Goal: Transaction & Acquisition: Purchase product/service

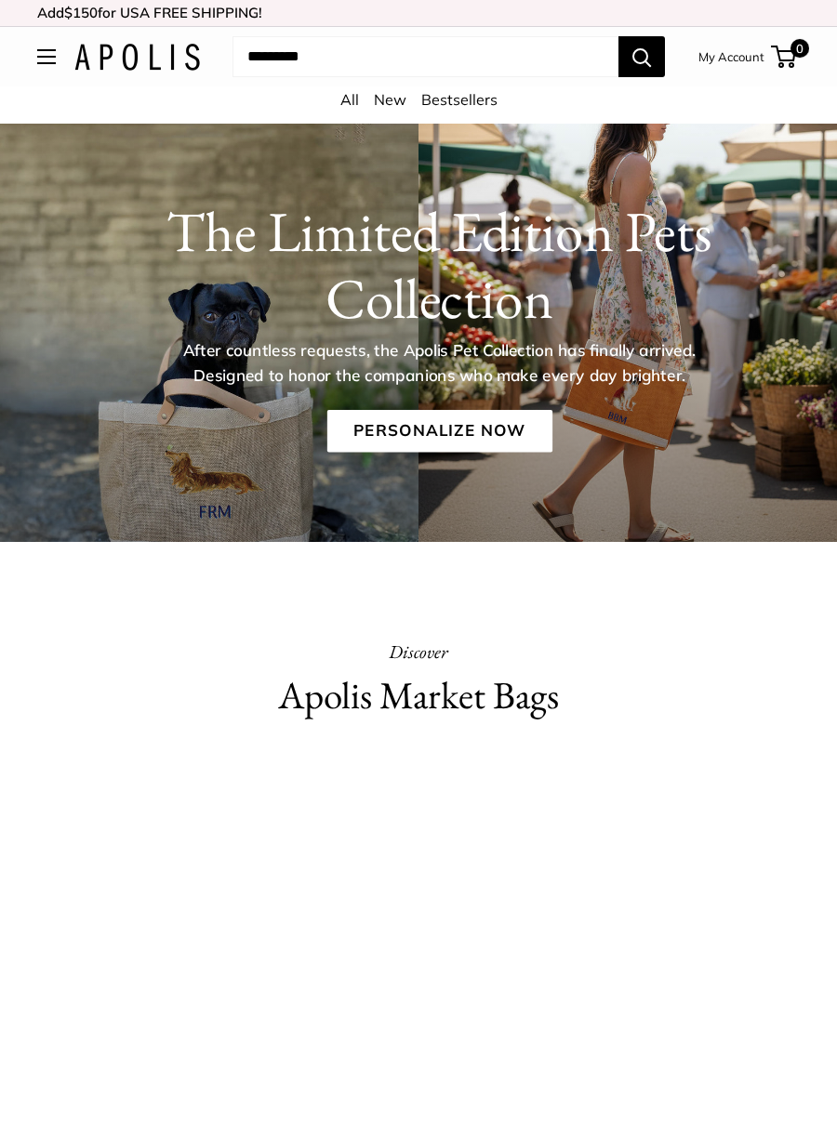
click at [500, 428] on link "Personalize Now" at bounding box center [438, 431] width 225 height 43
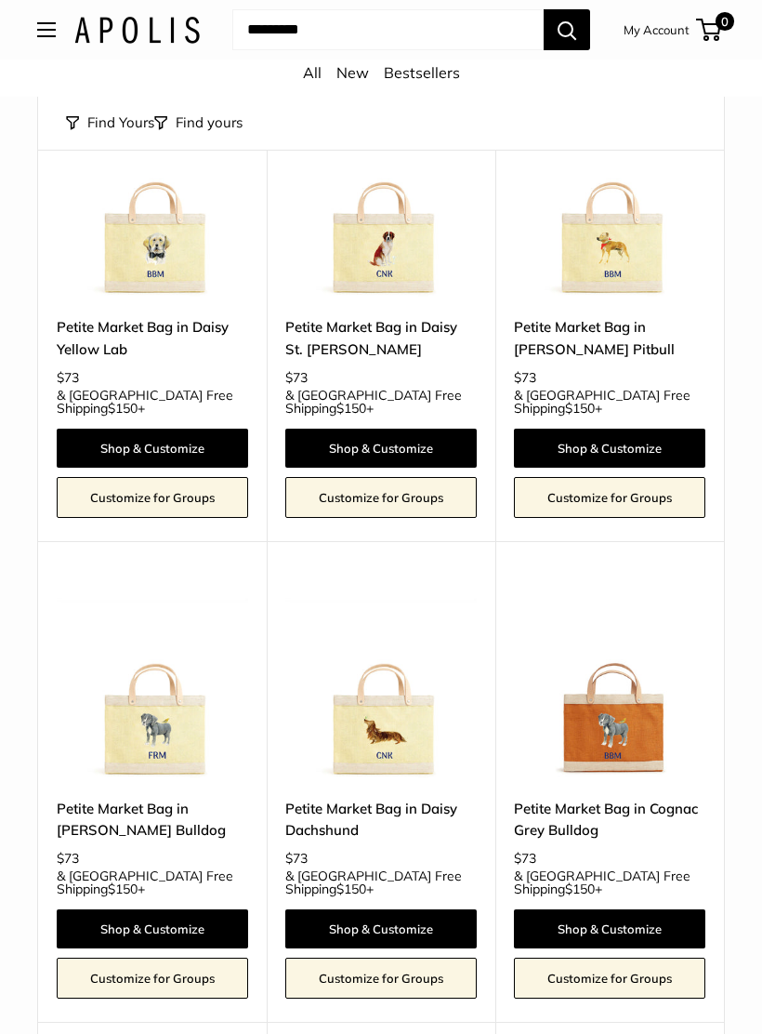
scroll to position [1162, 0]
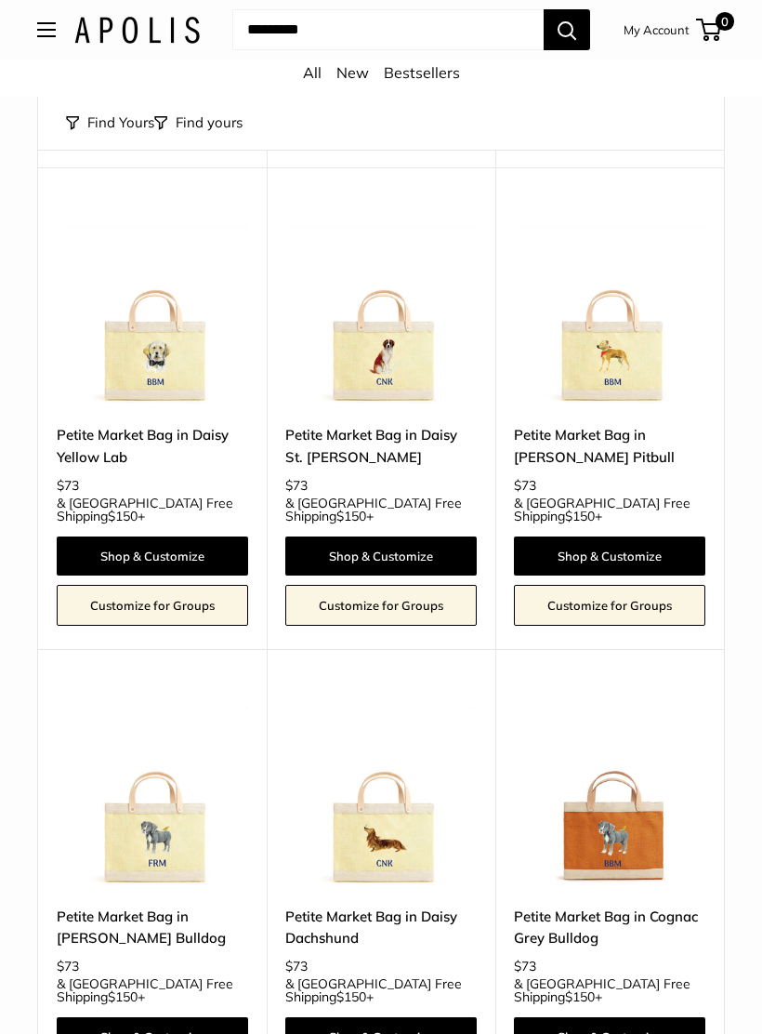
click at [189, 763] on img at bounding box center [152, 790] width 191 height 191
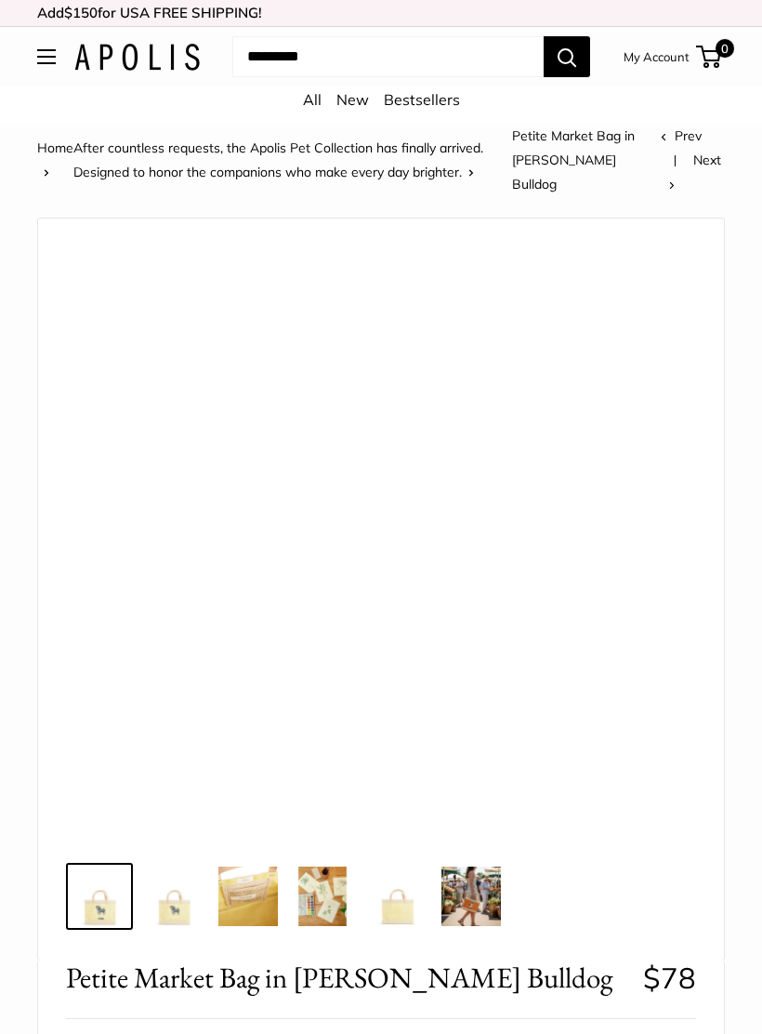
click at [404, 708] on img at bounding box center [381, 538] width 602 height 602
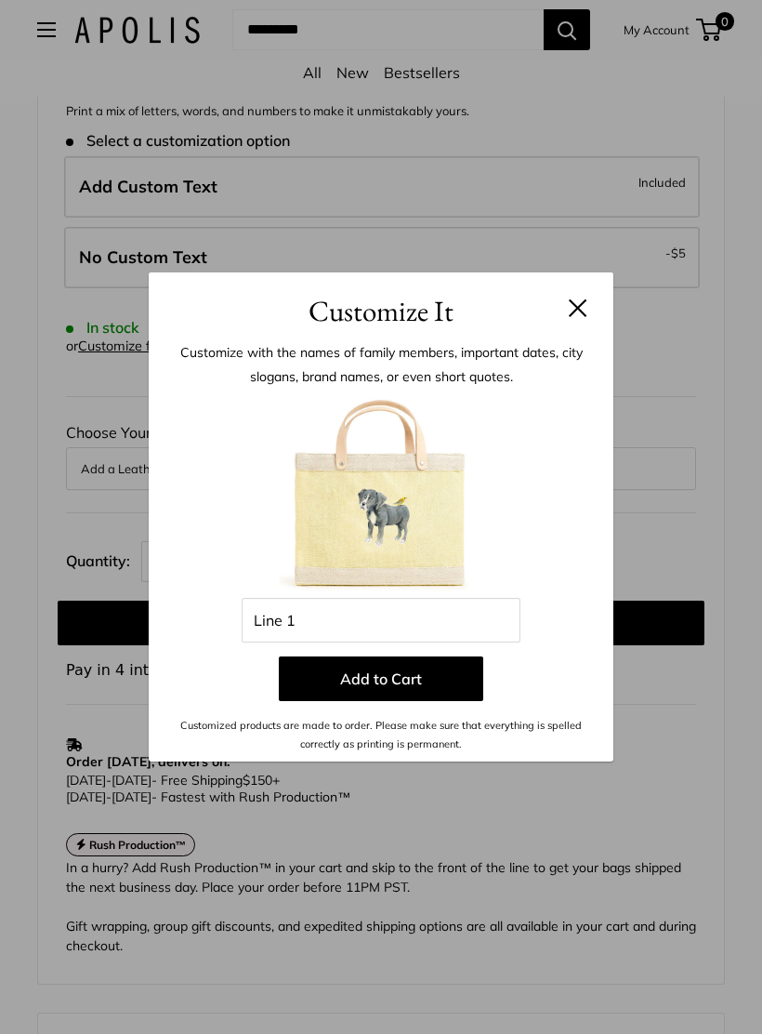
click at [584, 317] on button at bounding box center [578, 307] width 19 height 19
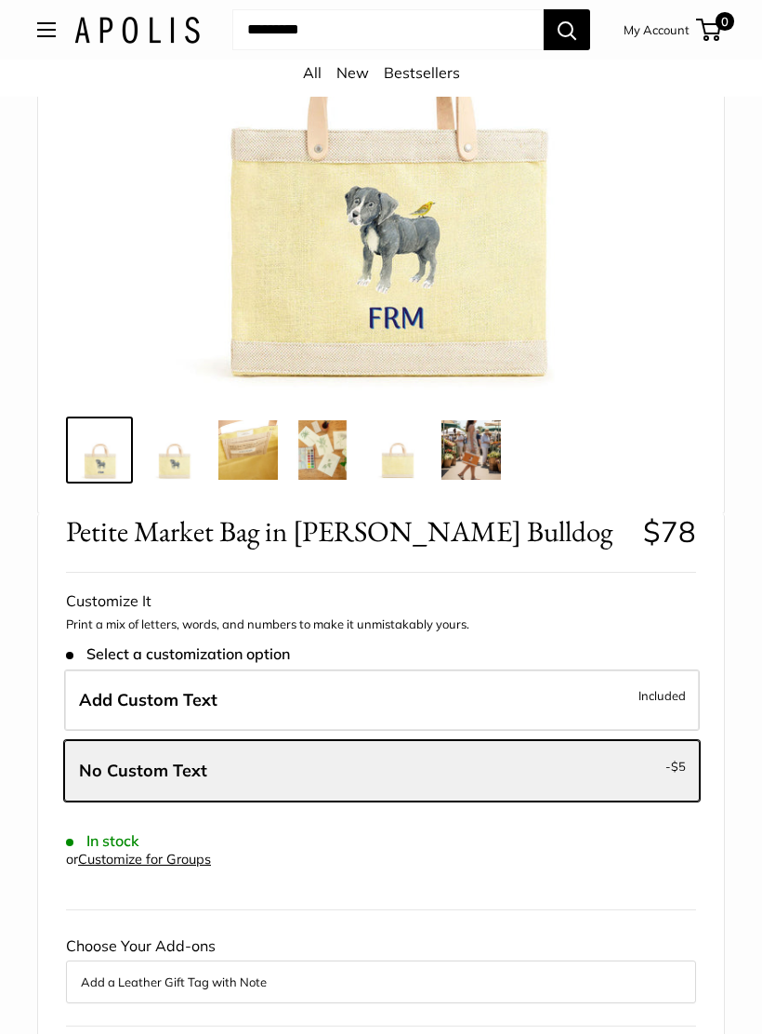
scroll to position [445, 0]
click at [488, 461] on img at bounding box center [471, 450] width 59 height 59
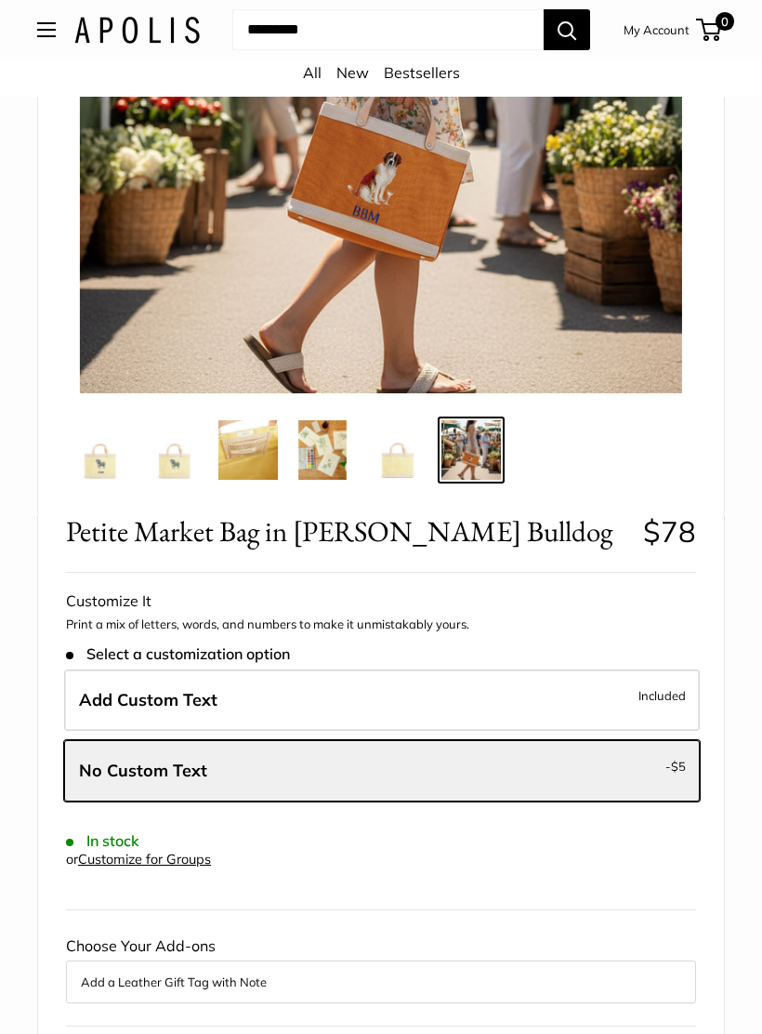
click at [415, 458] on img at bounding box center [396, 449] width 59 height 59
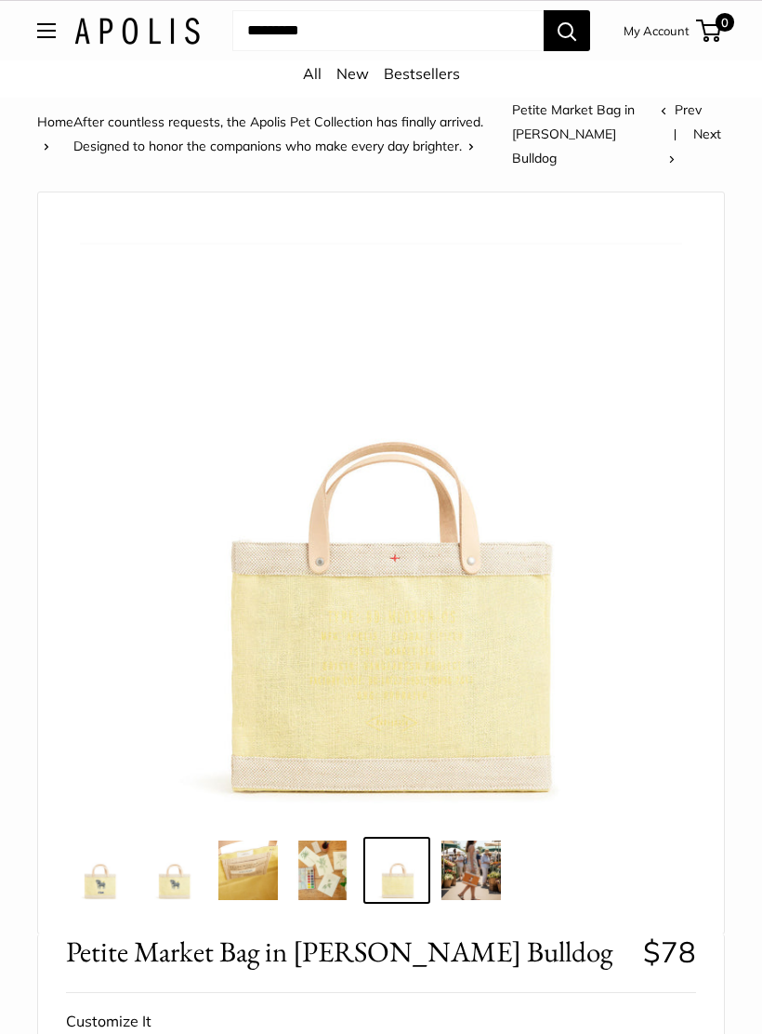
scroll to position [0, 0]
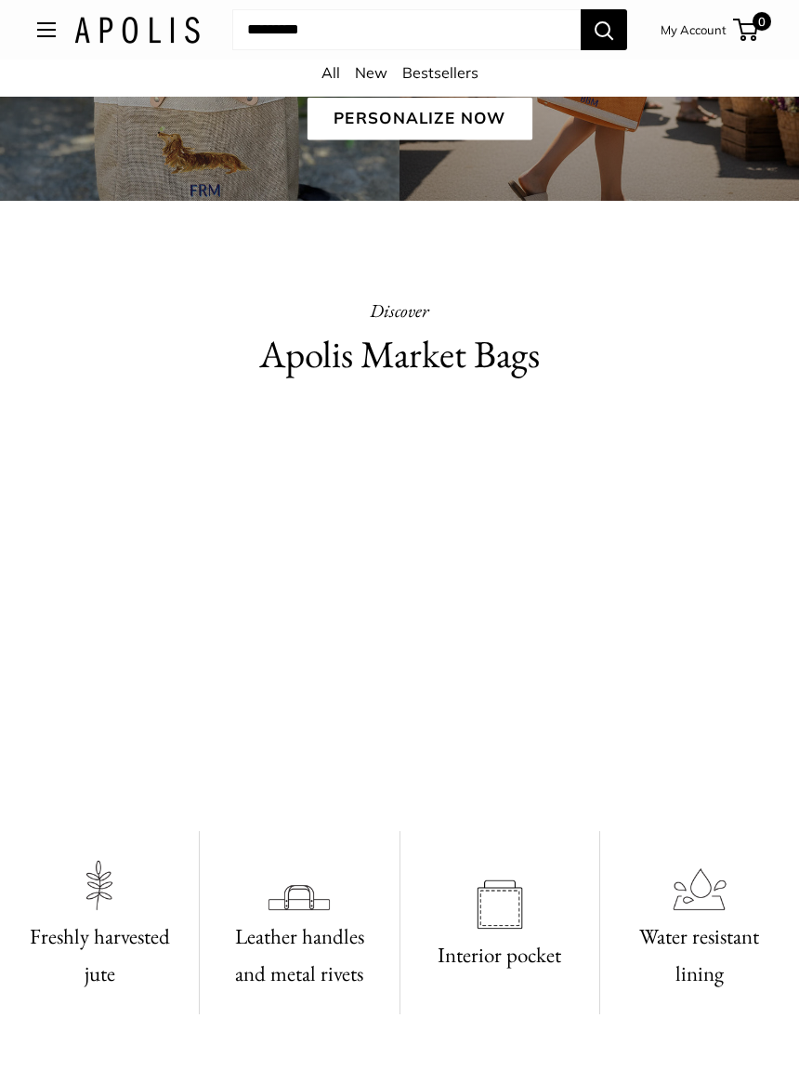
scroll to position [205, 0]
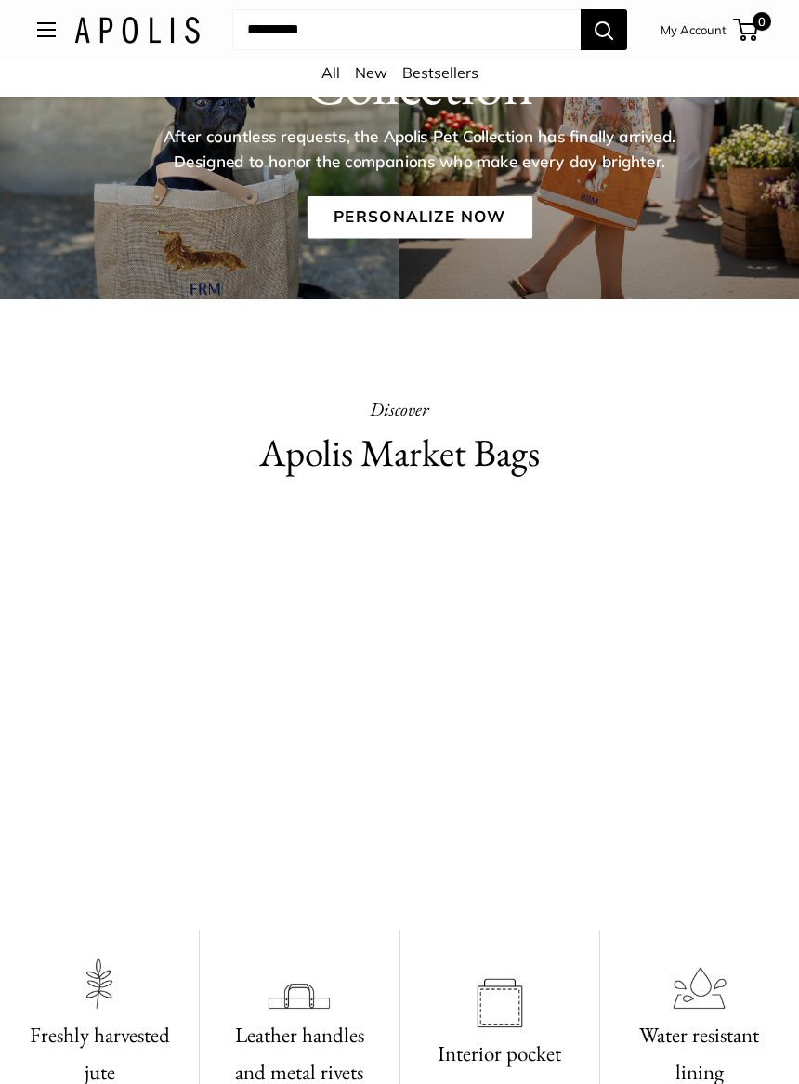
click at [323, 209] on link "Personalize Now" at bounding box center [419, 217] width 225 height 43
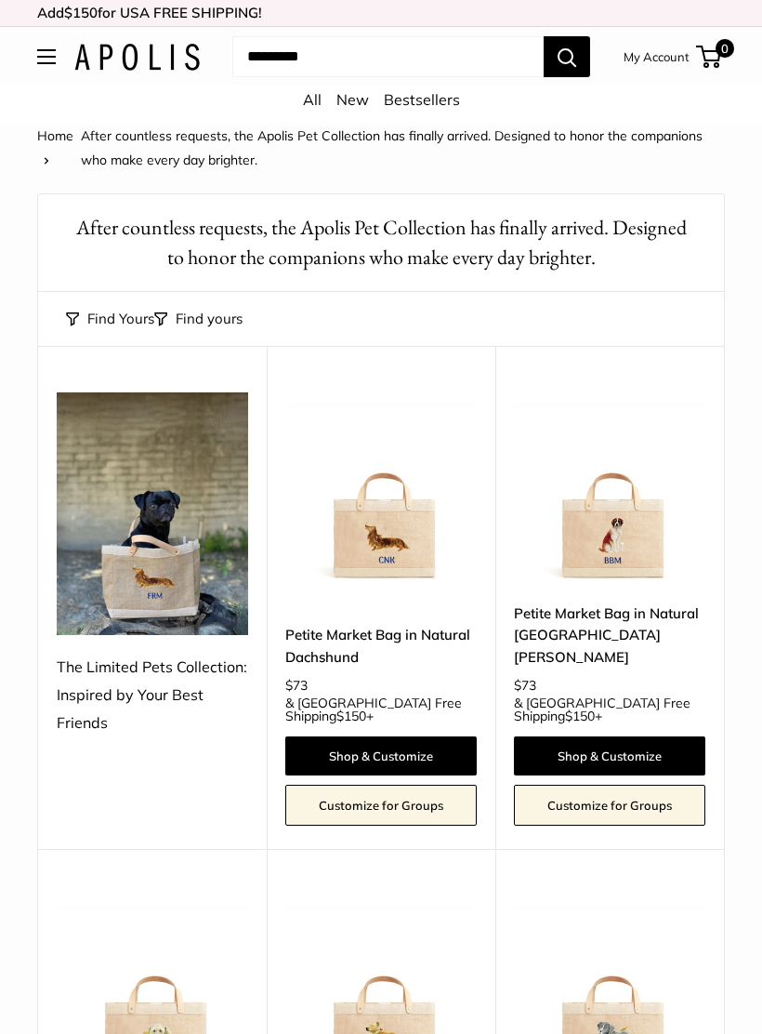
click at [312, 99] on link "All" at bounding box center [312, 99] width 19 height 19
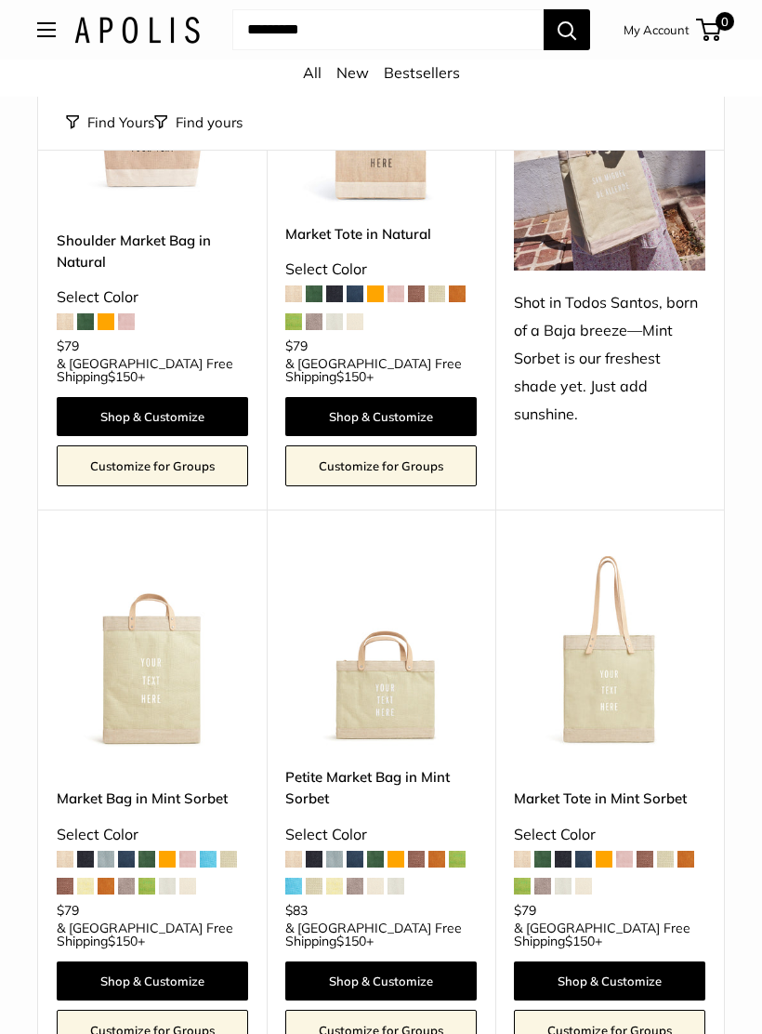
scroll to position [875, 0]
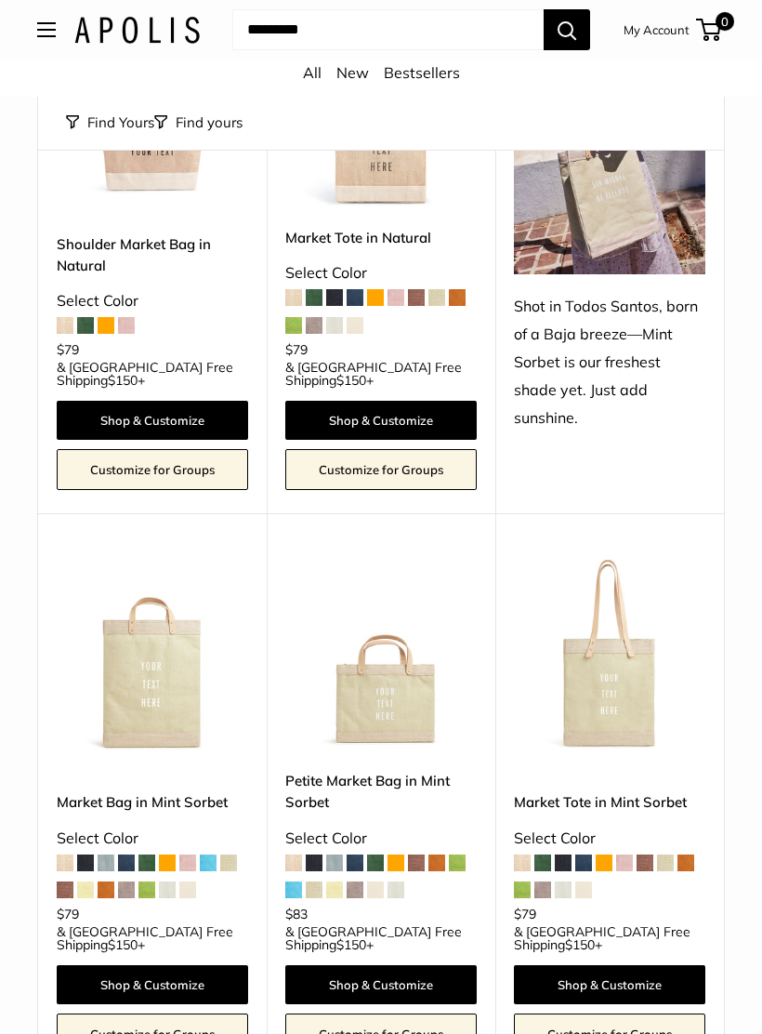
click at [110, 110] on button "Find Yours" at bounding box center [110, 123] width 88 height 26
click at [154, 112] on button "Find yours" at bounding box center [198, 123] width 88 height 26
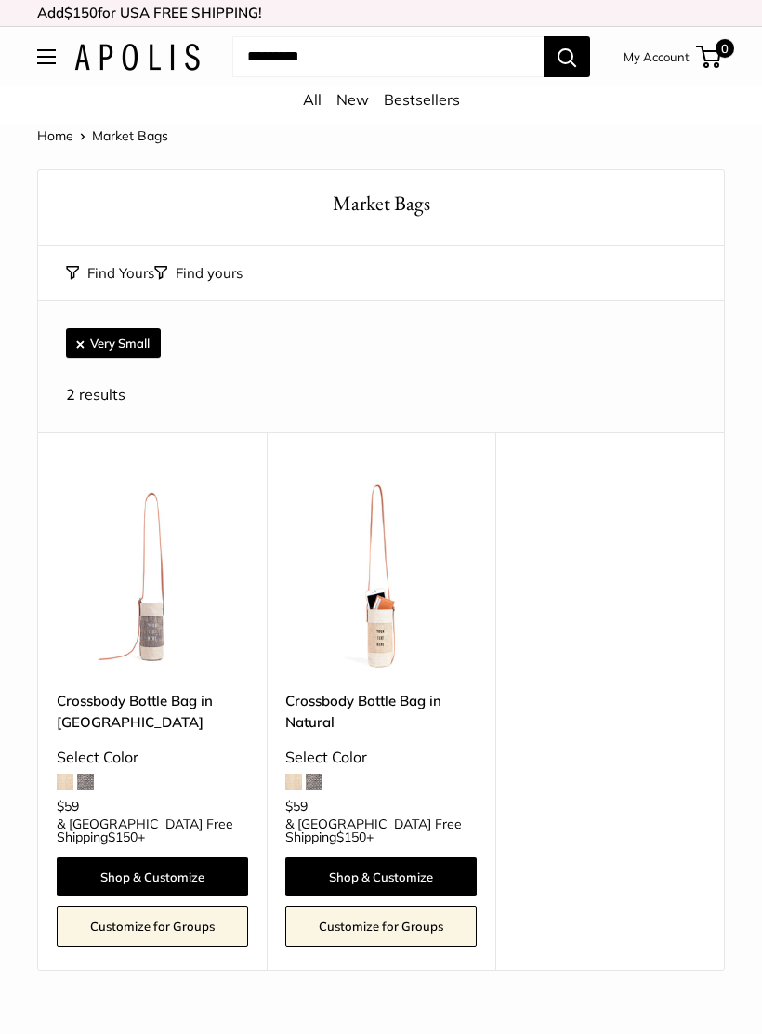
click at [69, 343] on button "Very Small" at bounding box center [113, 343] width 95 height 30
click at [75, 337] on button "Very Small" at bounding box center [113, 343] width 95 height 30
click at [85, 337] on button "Very Small" at bounding box center [113, 343] width 95 height 30
click at [130, 339] on button "Very Small" at bounding box center [113, 343] width 95 height 30
click at [89, 277] on button "Find Yours" at bounding box center [110, 273] width 88 height 26
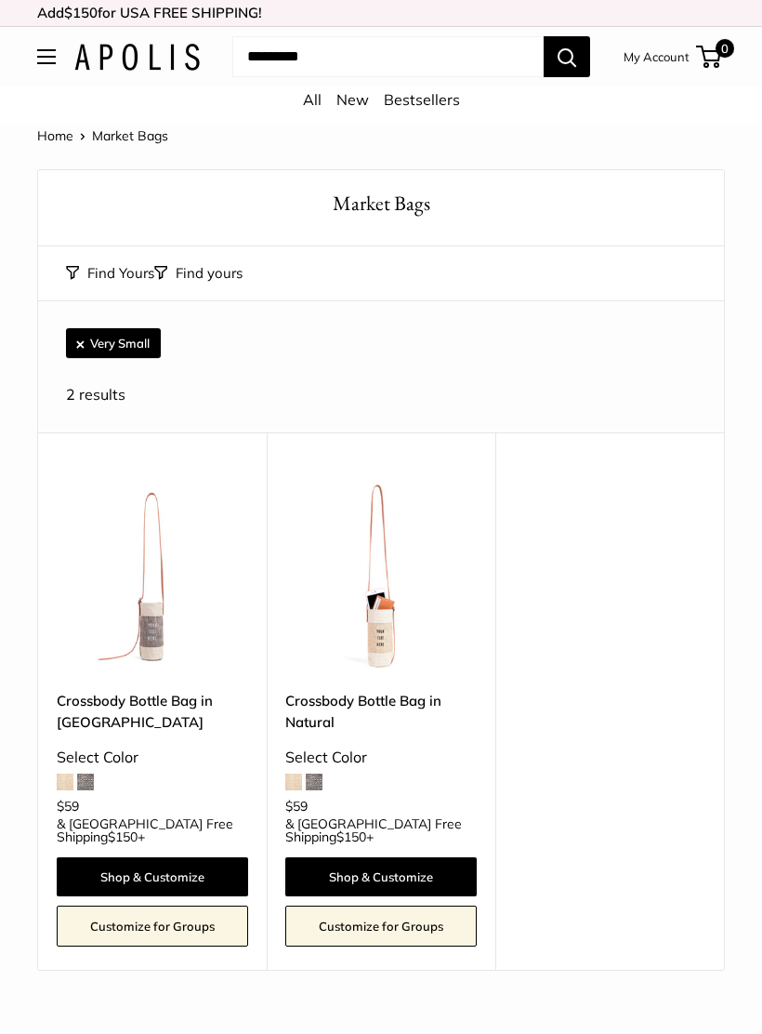
click at [154, 272] on button "Find yours" at bounding box center [198, 273] width 88 height 26
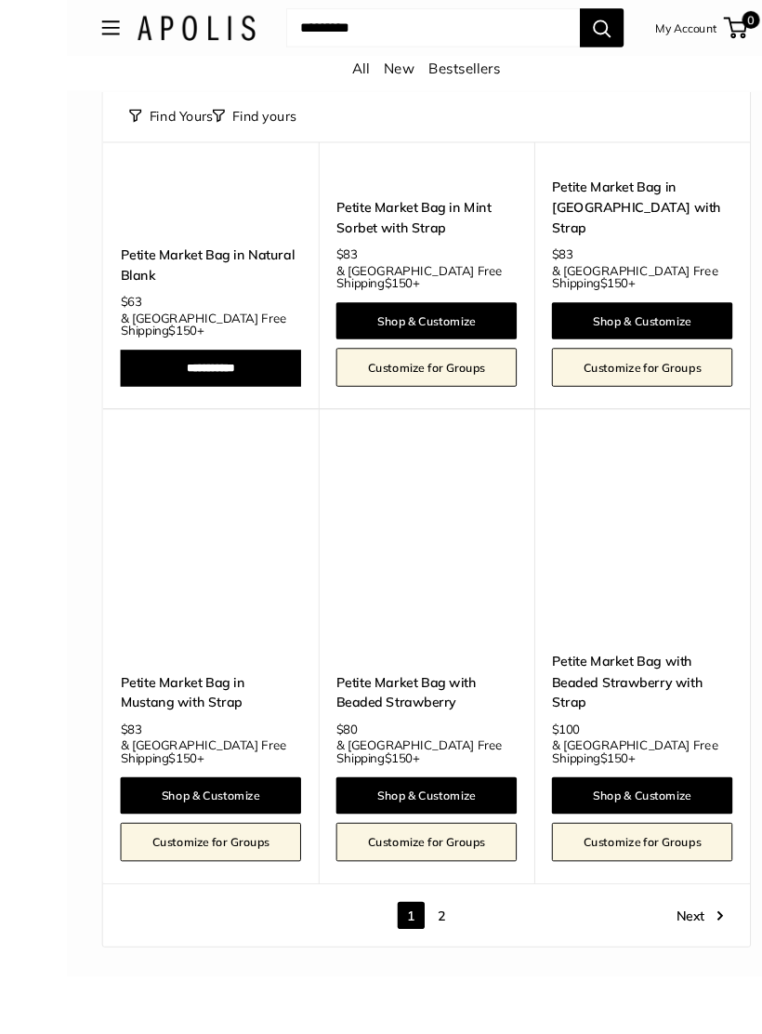
scroll to position [7773, 0]
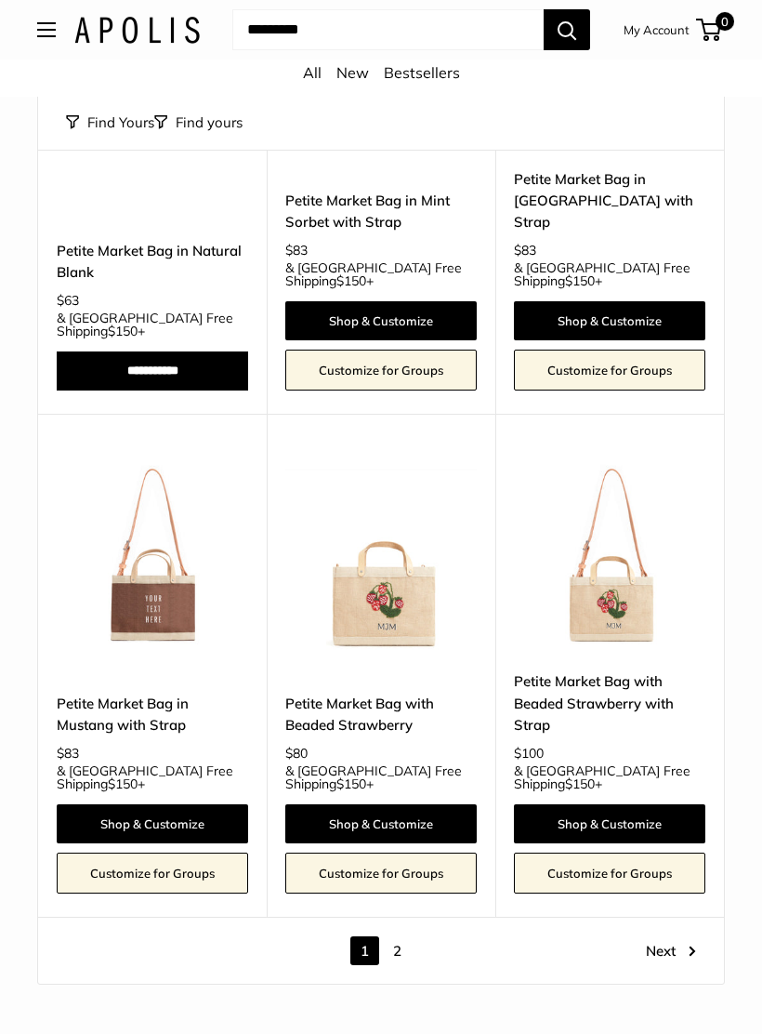
click at [672, 936] on link "Next" at bounding box center [671, 950] width 50 height 29
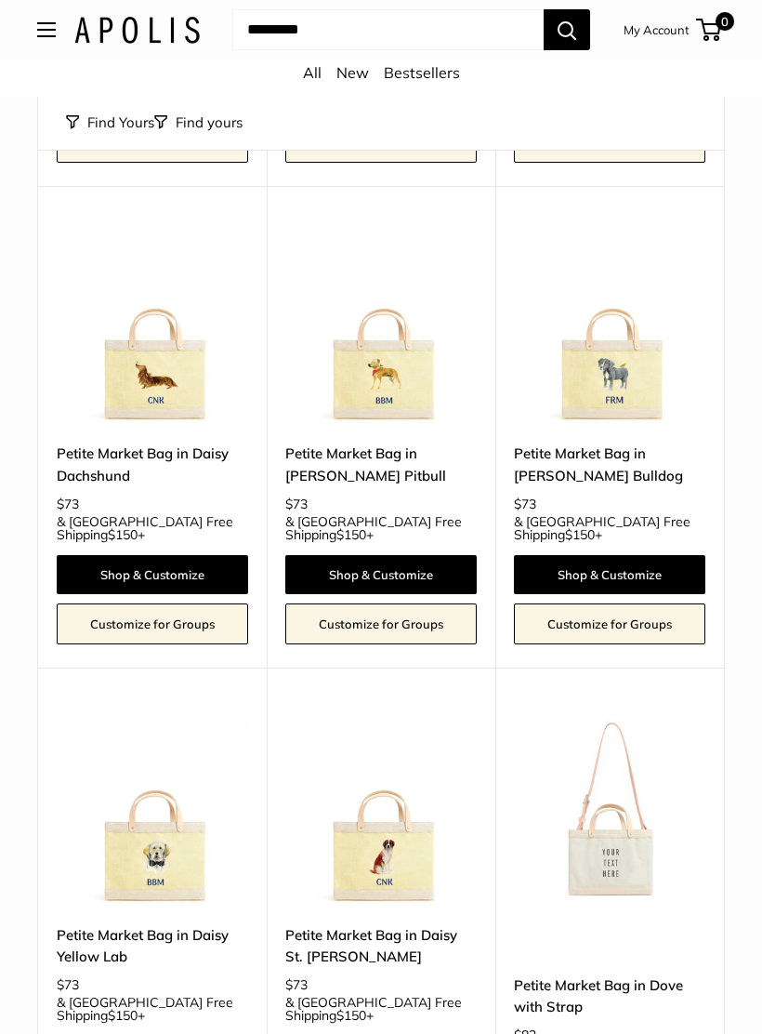
scroll to position [3469, 0]
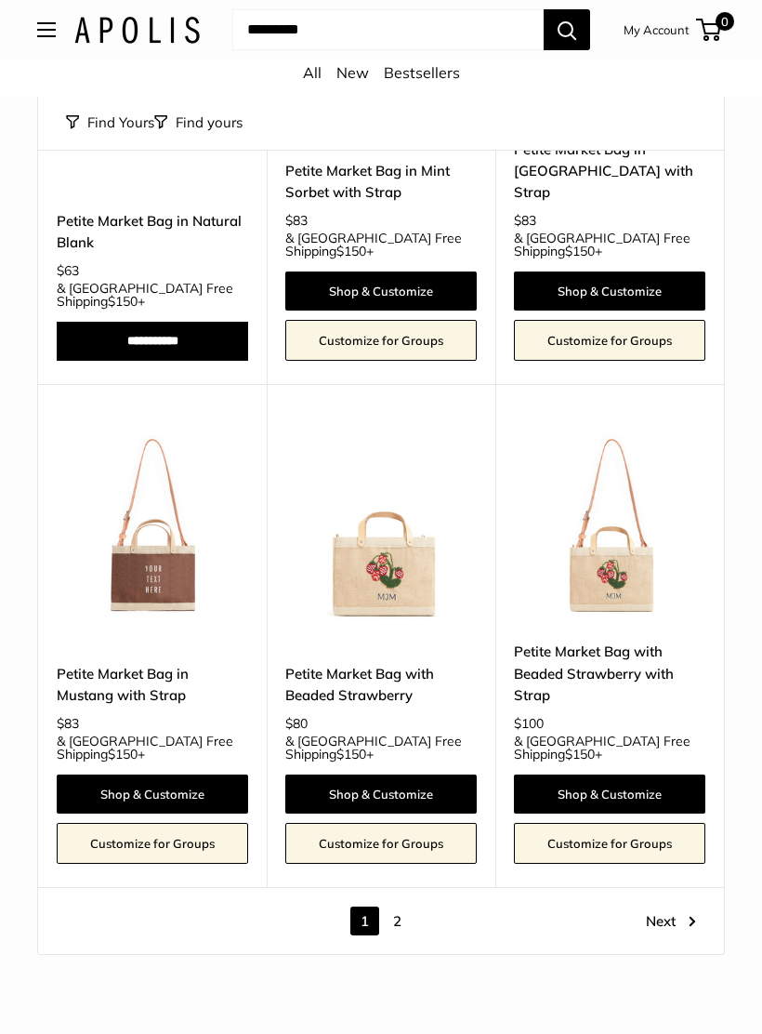
scroll to position [7801, 0]
click at [289, 431] on img at bounding box center [380, 526] width 191 height 191
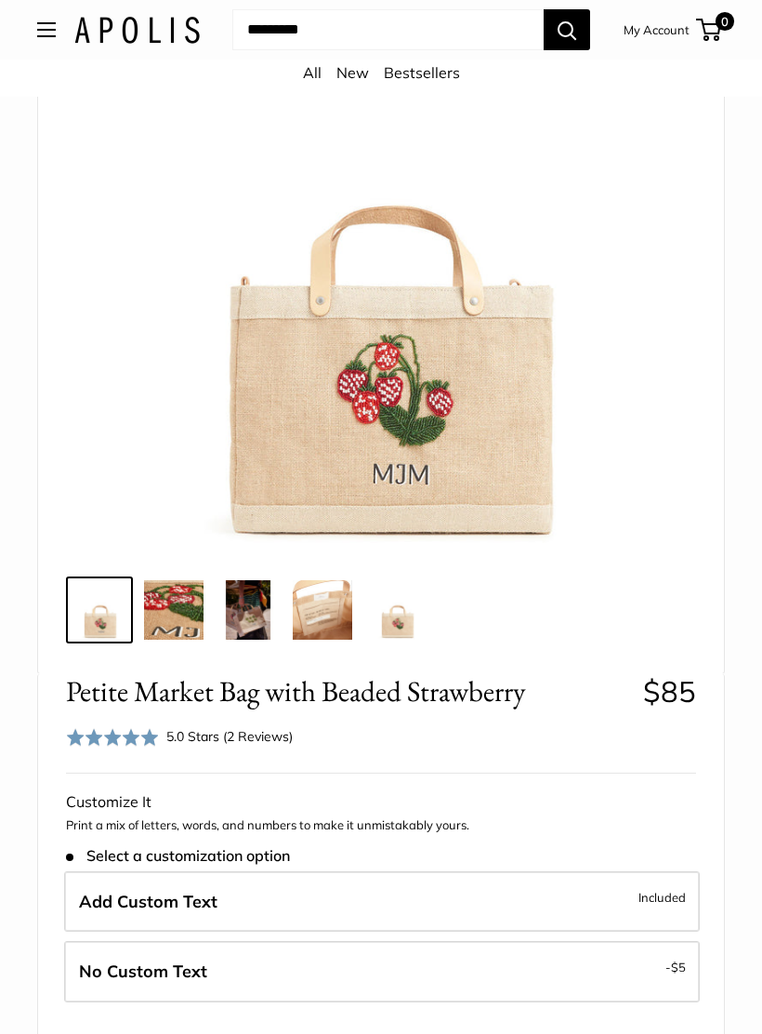
scroll to position [236, 0]
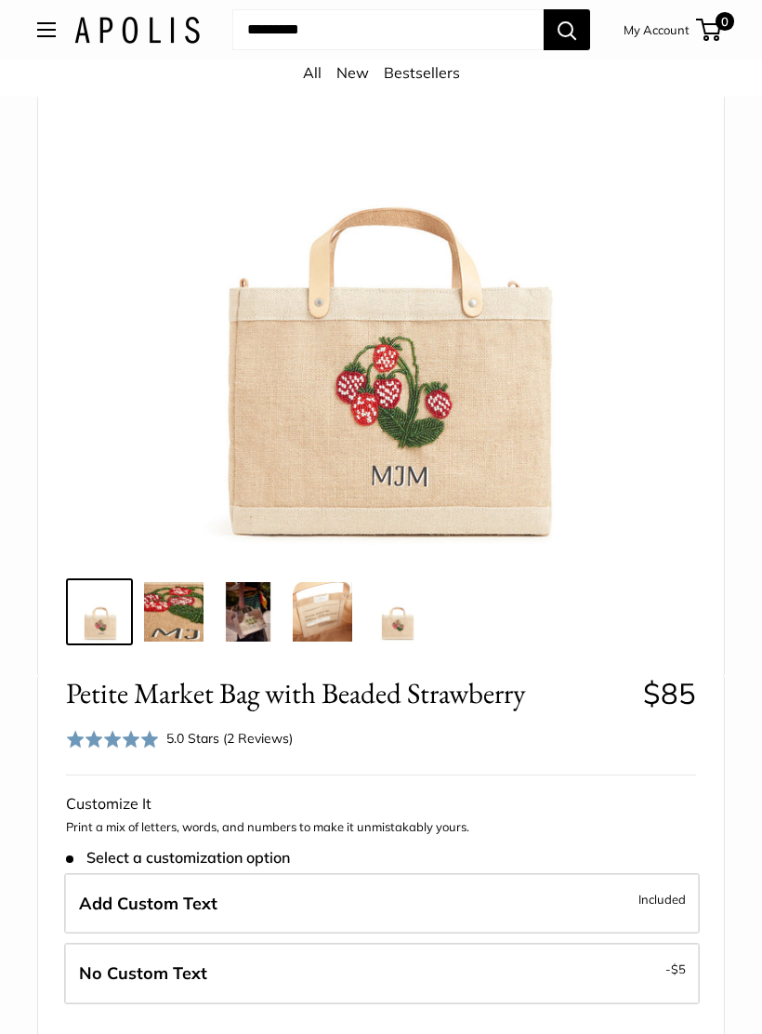
click at [173, 606] on img at bounding box center [173, 611] width 59 height 59
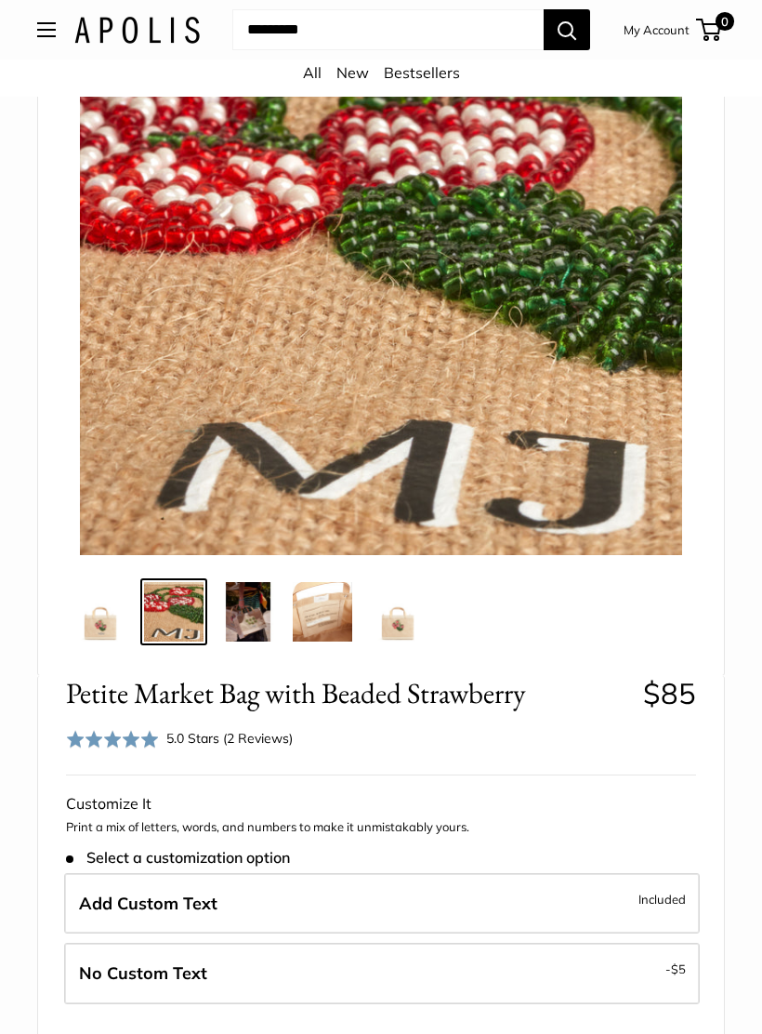
click at [240, 616] on img at bounding box center [247, 611] width 59 height 59
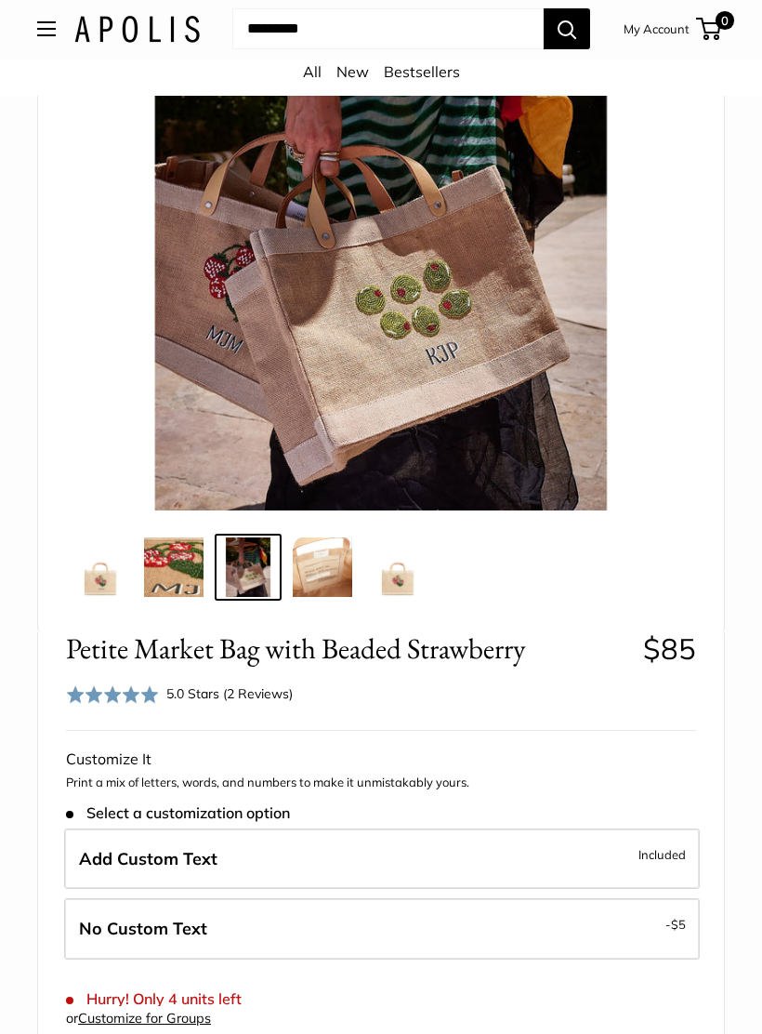
scroll to position [282, 0]
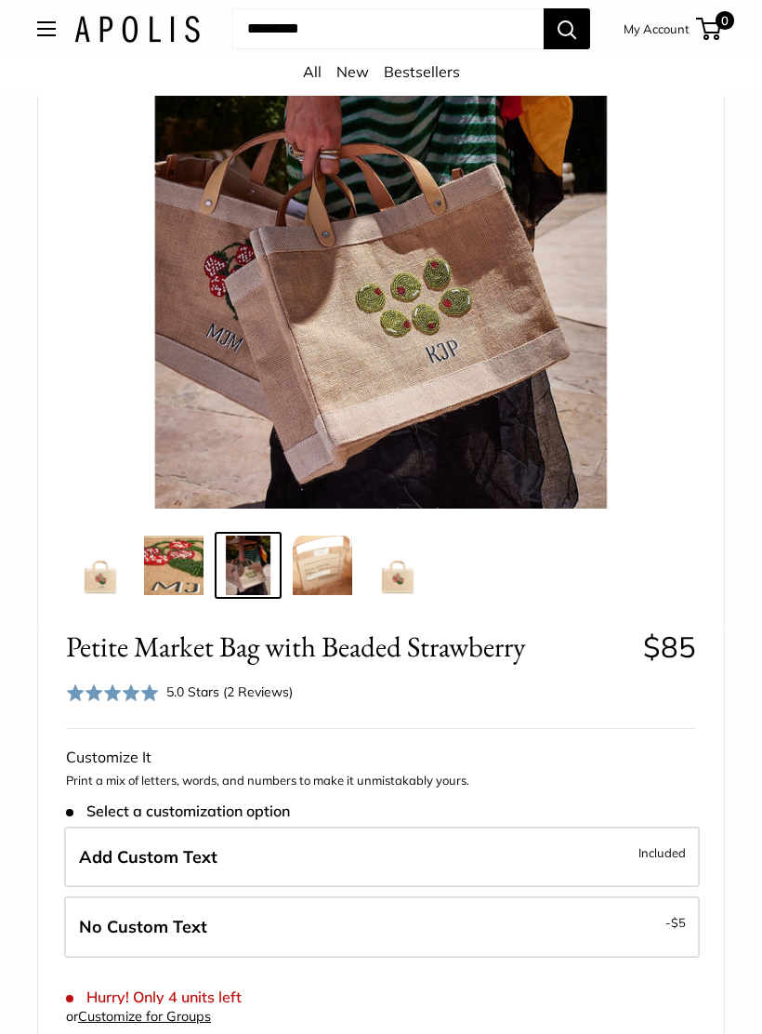
click at [312, 568] on img at bounding box center [322, 565] width 59 height 59
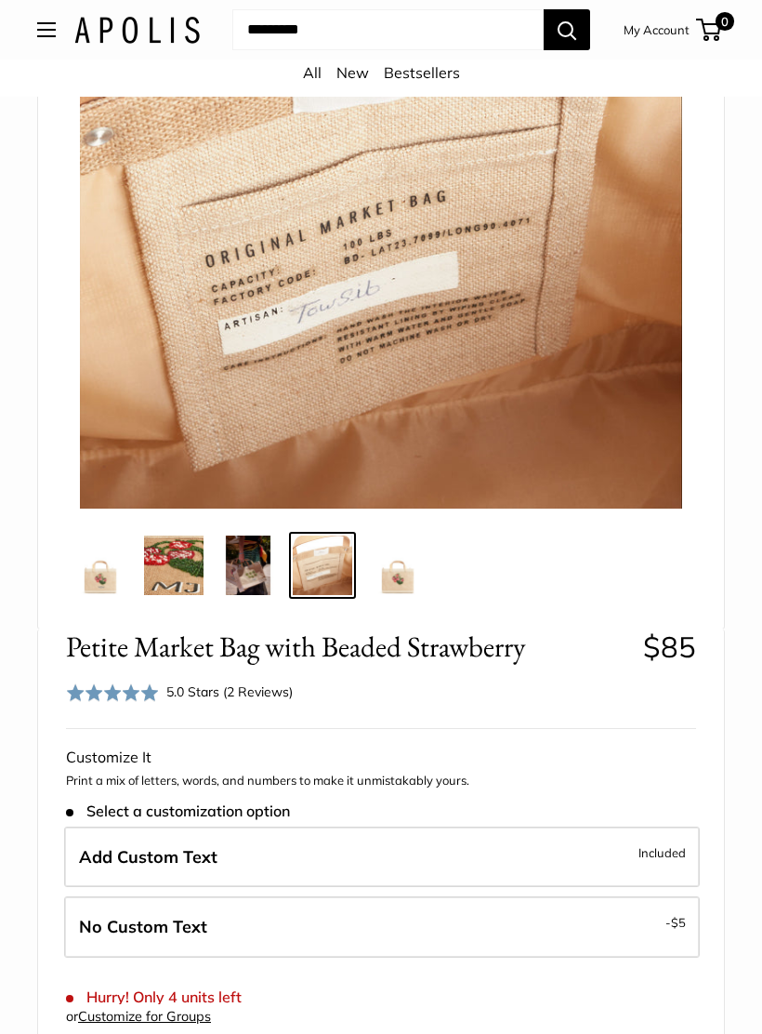
click at [394, 571] on img at bounding box center [396, 564] width 59 height 59
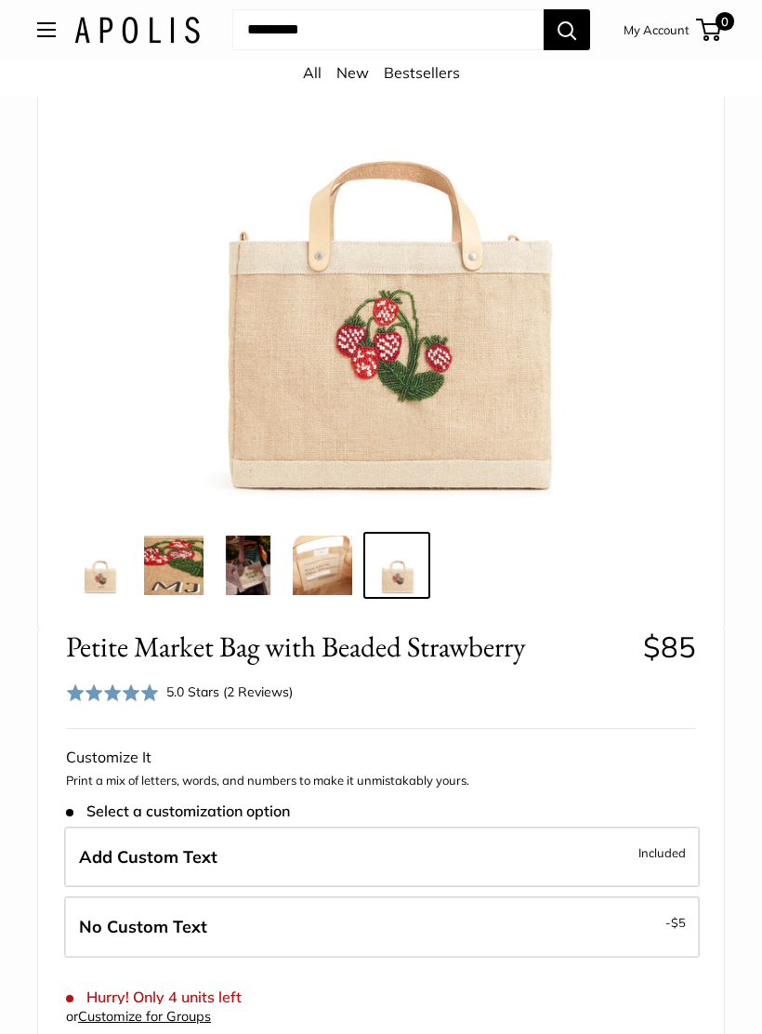
click at [324, 558] on img at bounding box center [322, 564] width 59 height 59
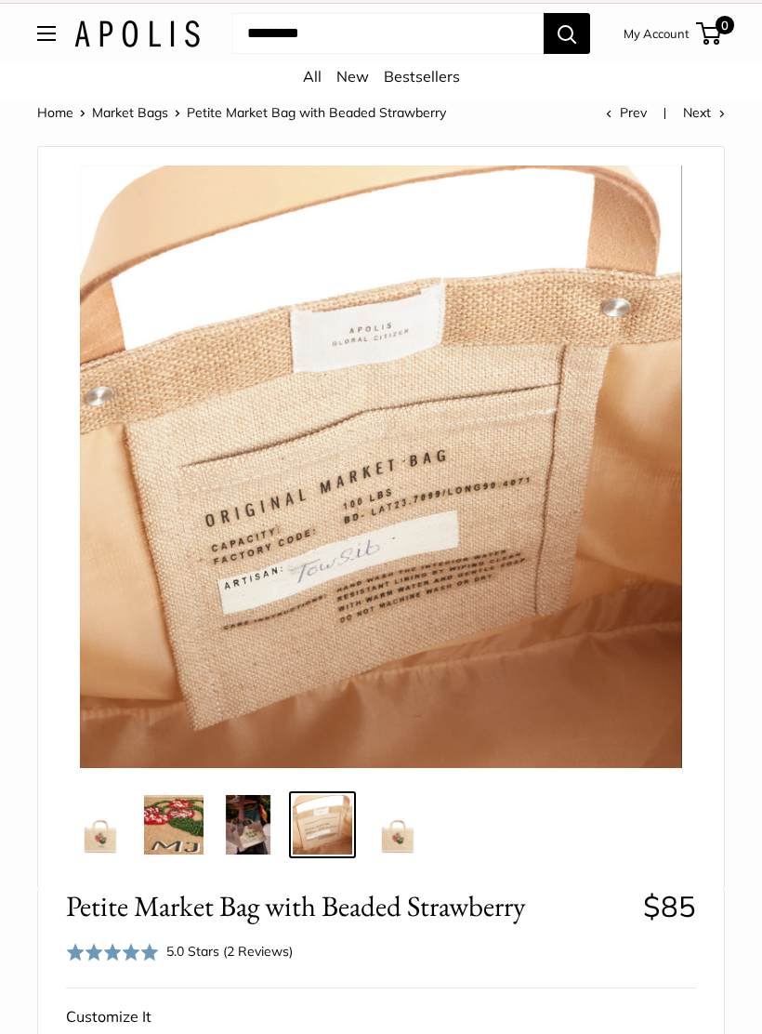
scroll to position [20, 0]
